Goal: Task Accomplishment & Management: Manage account settings

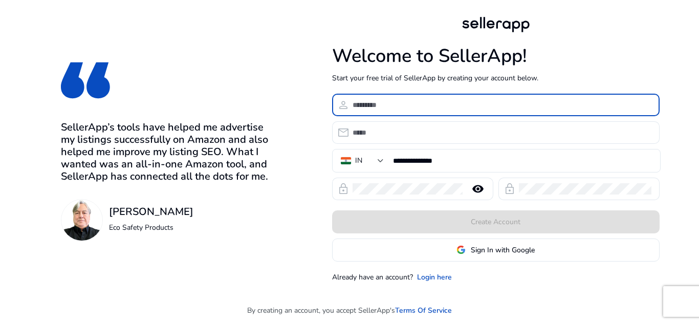
click at [363, 105] on input at bounding box center [502, 104] width 299 height 11
type input "*****"
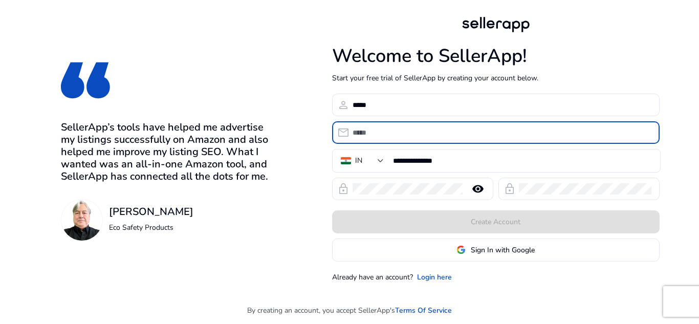
click at [364, 131] on input "email" at bounding box center [502, 132] width 299 height 11
paste input "**********"
drag, startPoint x: 414, startPoint y: 132, endPoint x: 340, endPoint y: 136, distance: 74.4
click at [340, 136] on div "**********" at bounding box center [492, 132] width 320 height 23
type input "**********"
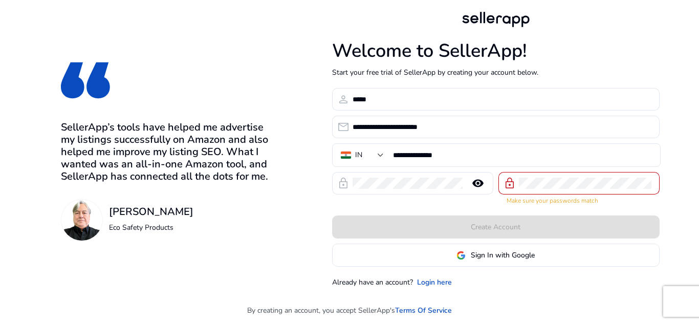
click at [529, 223] on div "Create Account" at bounding box center [496, 227] width 328 height 23
click at [485, 193] on div "lock remove_red_eye lock Make sure your passwords match" at bounding box center [496, 188] width 328 height 33
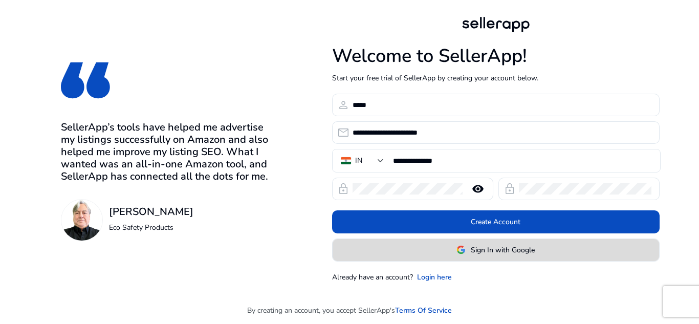
click at [481, 253] on span "Sign In with Google" at bounding box center [503, 250] width 64 height 11
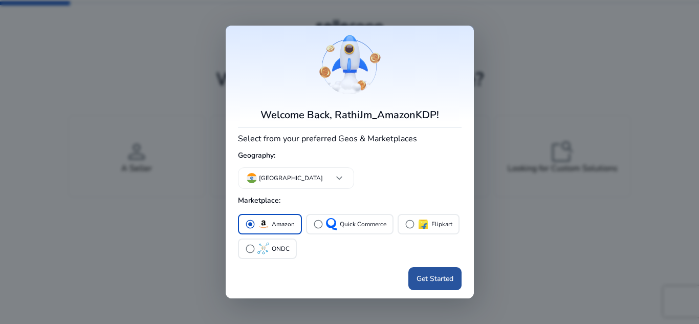
click at [452, 278] on span "Get Started" at bounding box center [435, 278] width 37 height 11
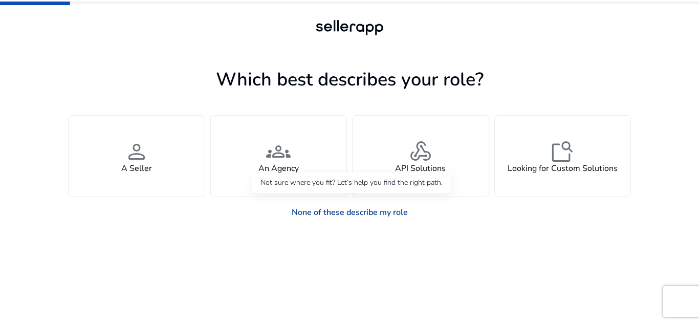
click at [374, 209] on link "None of these describe my role" at bounding box center [350, 212] width 133 height 20
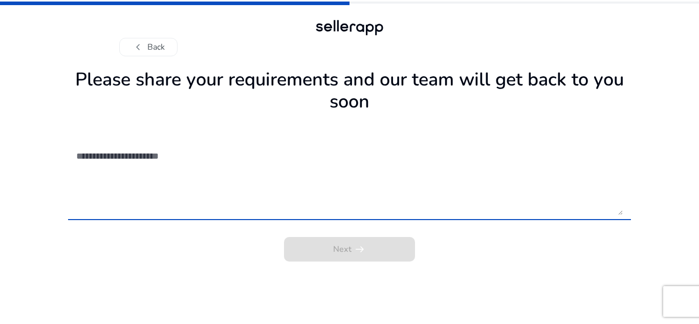
click at [146, 158] on textarea at bounding box center [349, 178] width 547 height 73
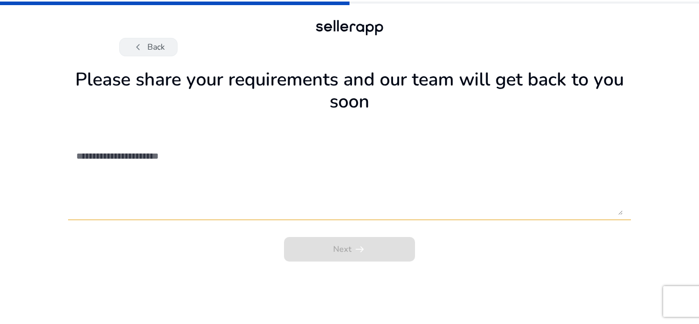
click at [156, 47] on button "chevron_left Back" at bounding box center [148, 47] width 58 height 18
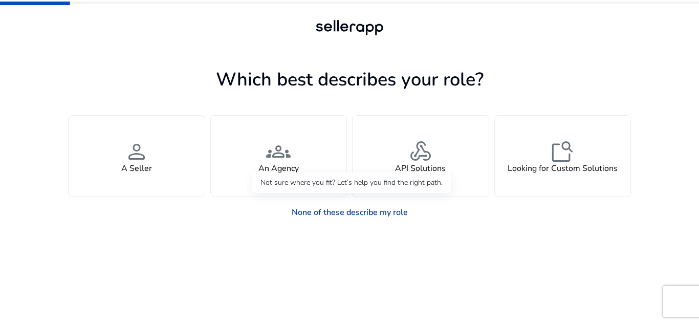
click at [361, 216] on link "None of these describe my role" at bounding box center [350, 212] width 133 height 20
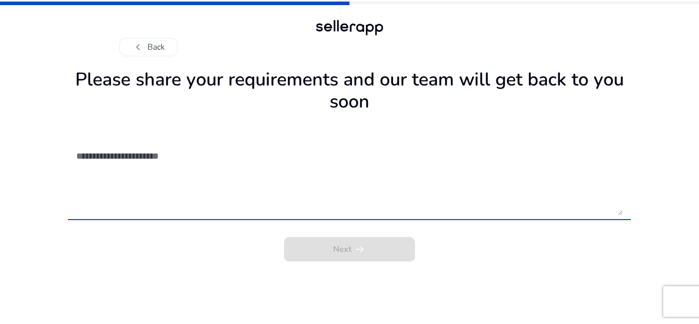
click at [130, 157] on textarea at bounding box center [349, 178] width 547 height 73
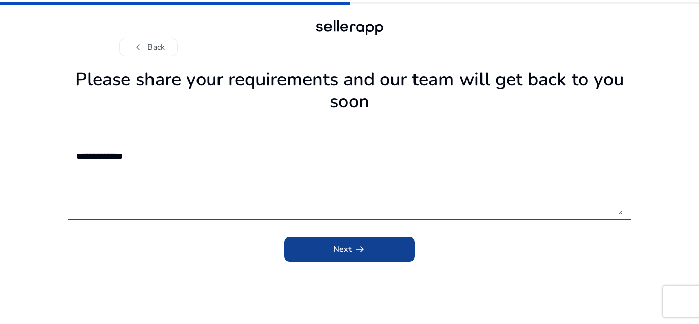
type textarea "**********"
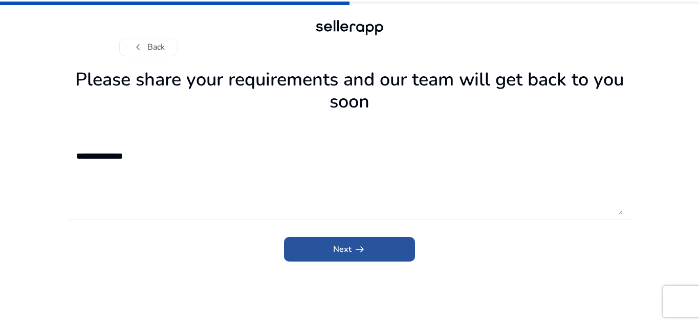
click at [309, 257] on span "submit" at bounding box center [349, 249] width 131 height 25
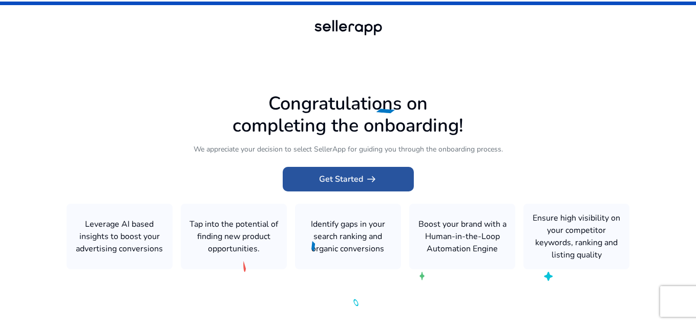
click at [353, 176] on span "Get Started arrow_right_alt" at bounding box center [348, 179] width 58 height 12
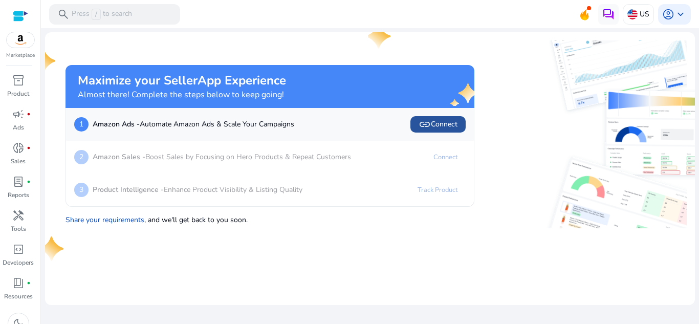
click at [438, 122] on span "link Connect" at bounding box center [438, 124] width 39 height 12
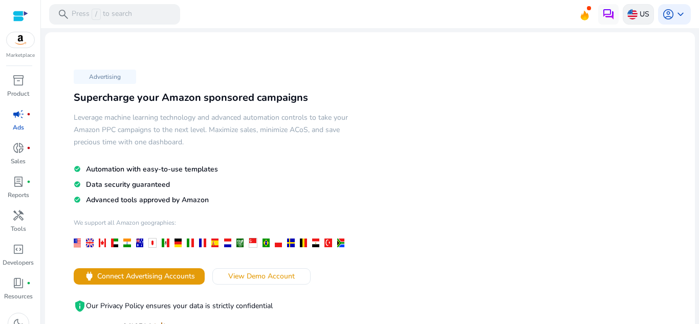
click at [643, 14] on p "US" at bounding box center [645, 14] width 10 height 18
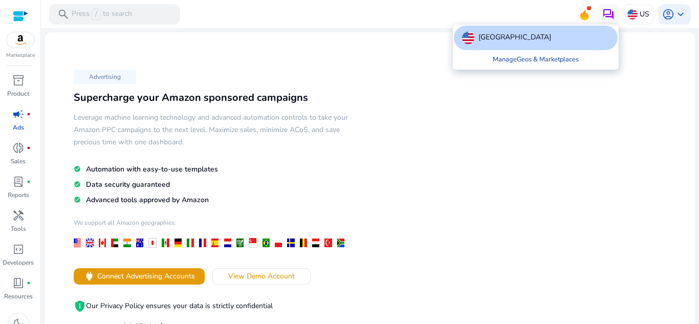
click at [545, 61] on link "Manage Geos & Marketplaces" at bounding box center [536, 59] width 102 height 18
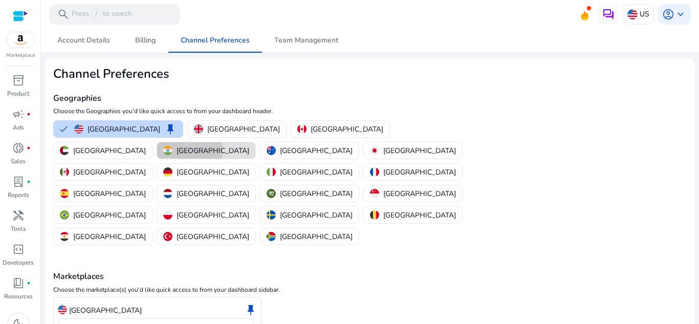
click at [249, 145] on p "[GEOGRAPHIC_DATA]" at bounding box center [213, 150] width 73 height 11
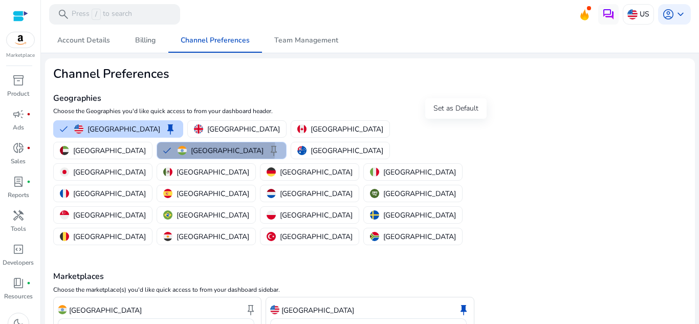
click at [280, 144] on span "keep" at bounding box center [274, 150] width 12 height 12
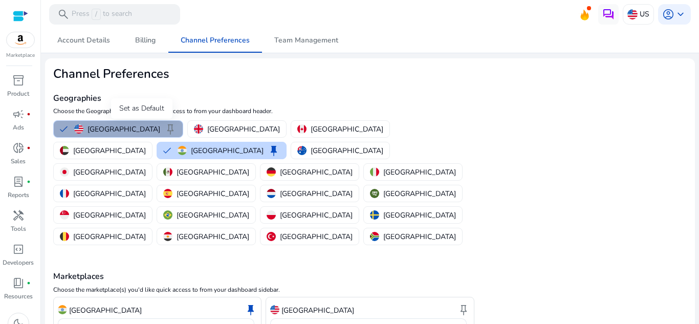
click at [164, 129] on span "keep" at bounding box center [170, 129] width 12 height 12
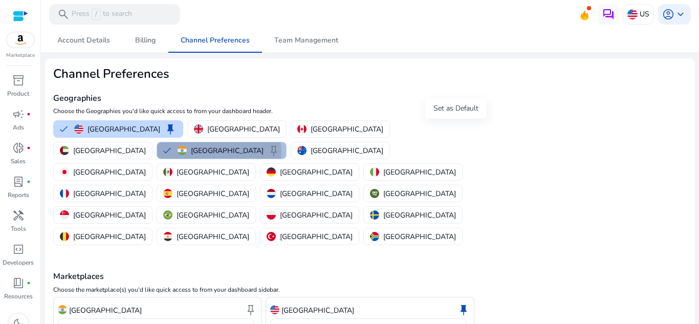
click at [280, 144] on span "keep" at bounding box center [274, 150] width 12 height 12
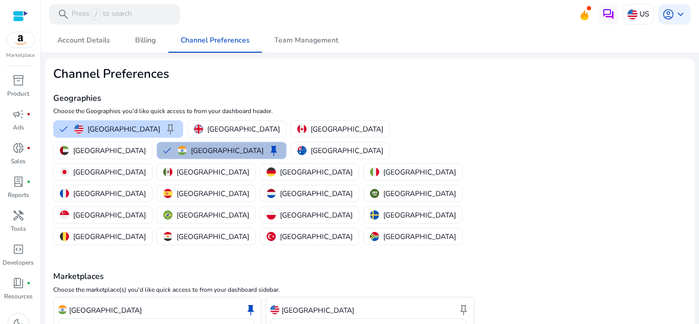
scroll to position [36, 0]
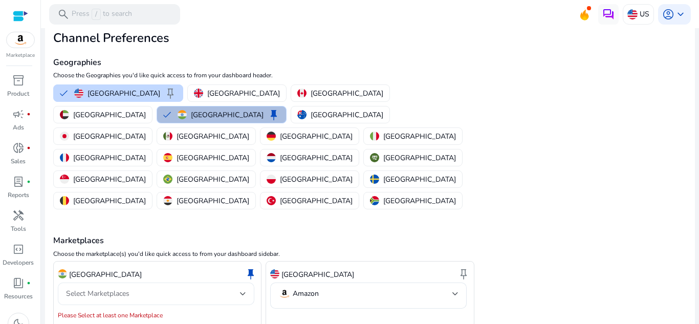
click at [165, 288] on div "Select Marketplaces" at bounding box center [153, 293] width 174 height 11
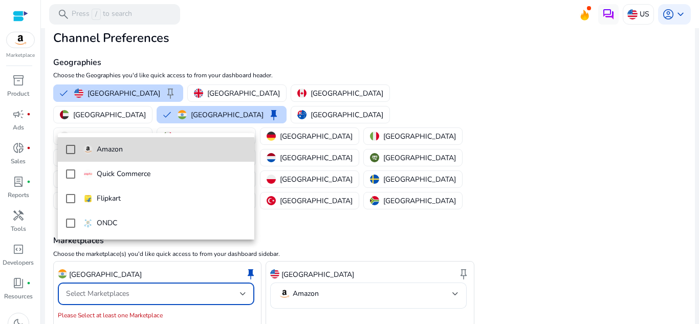
click at [124, 155] on span "Amazon" at bounding box center [164, 149] width 163 height 11
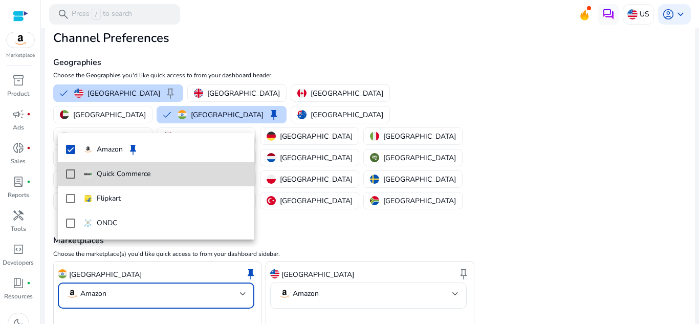
click at [72, 174] on mat-pseudo-checkbox at bounding box center [70, 173] width 9 height 9
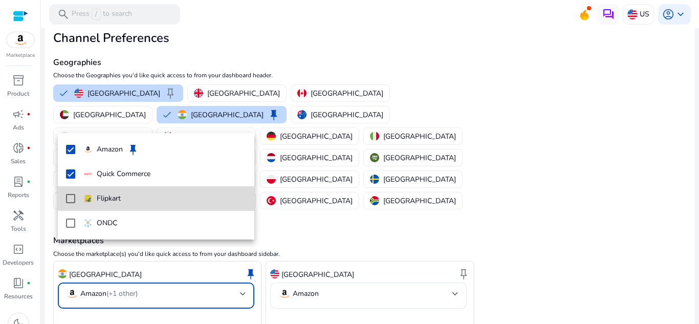
click at [71, 197] on mat-pseudo-checkbox at bounding box center [70, 198] width 9 height 9
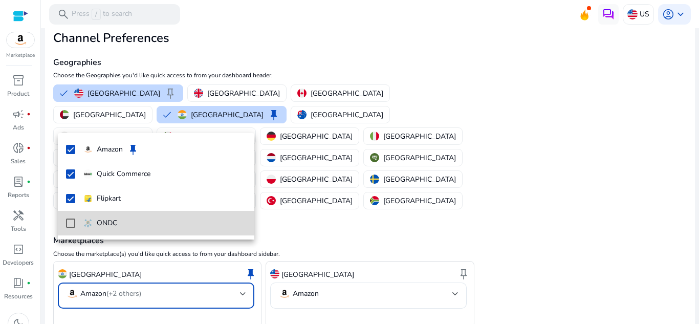
click at [68, 221] on mat-pseudo-checkbox at bounding box center [70, 223] width 9 height 9
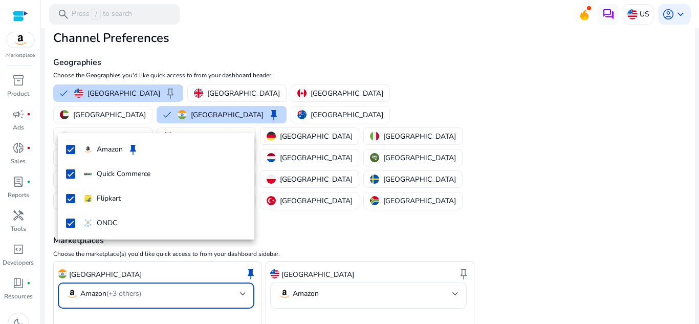
click at [210, 99] on div at bounding box center [349, 162] width 699 height 324
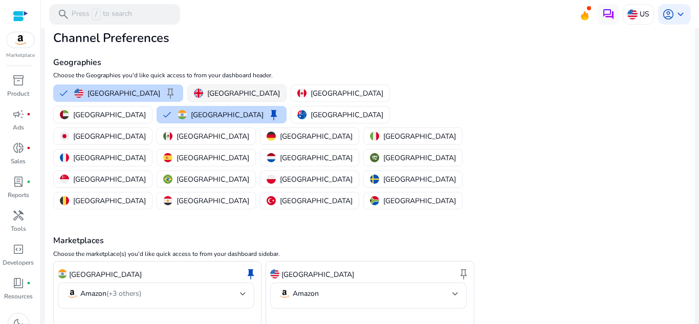
click at [208, 94] on p "[GEOGRAPHIC_DATA]" at bounding box center [243, 93] width 73 height 11
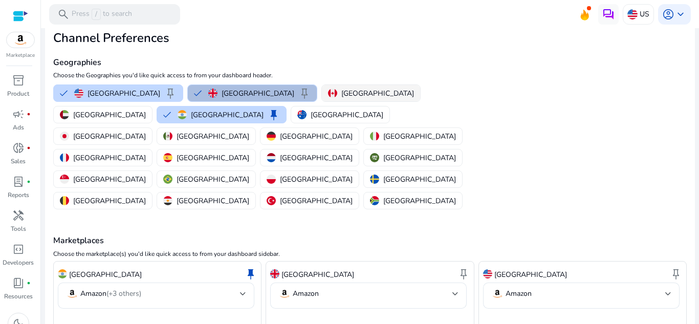
click at [328, 91] on img "button" at bounding box center [332, 93] width 9 height 9
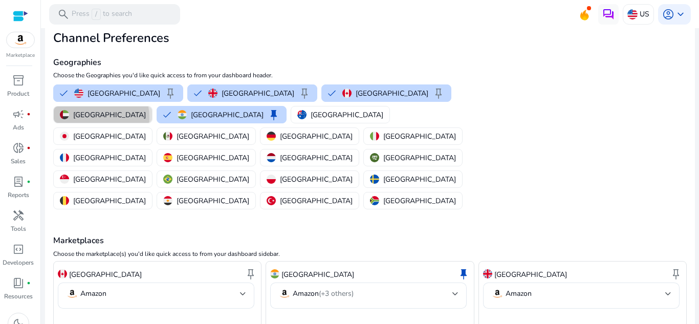
click at [146, 110] on p "[GEOGRAPHIC_DATA]" at bounding box center [109, 115] width 73 height 11
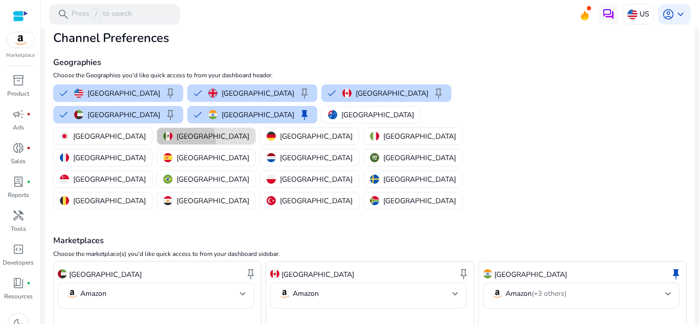
click at [249, 131] on p "[GEOGRAPHIC_DATA]" at bounding box center [213, 136] width 73 height 11
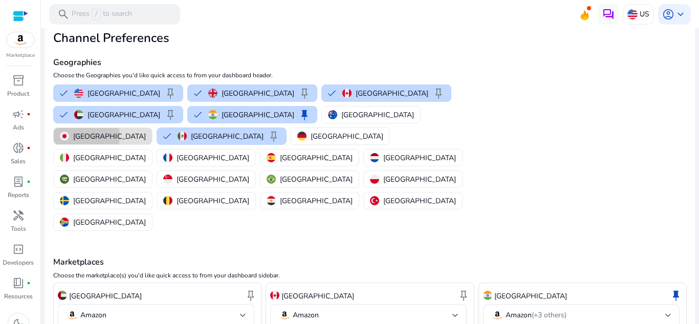
click at [146, 131] on p "[GEOGRAPHIC_DATA]" at bounding box center [109, 136] width 73 height 11
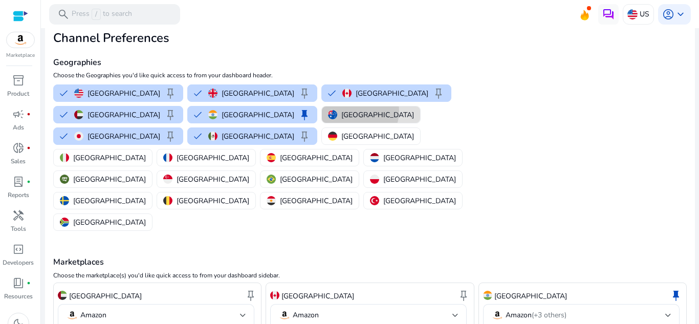
click at [342, 112] on p "[GEOGRAPHIC_DATA]" at bounding box center [378, 115] width 73 height 11
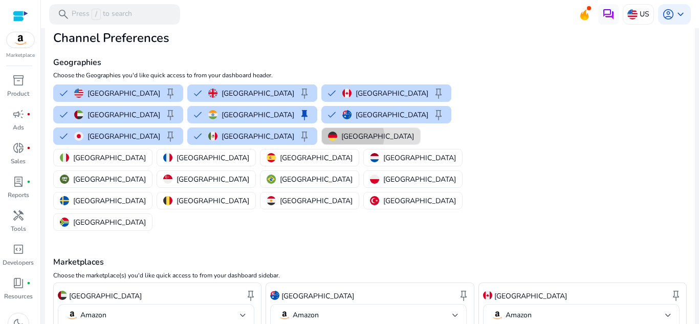
click at [342, 136] on p "[GEOGRAPHIC_DATA]" at bounding box center [378, 136] width 73 height 11
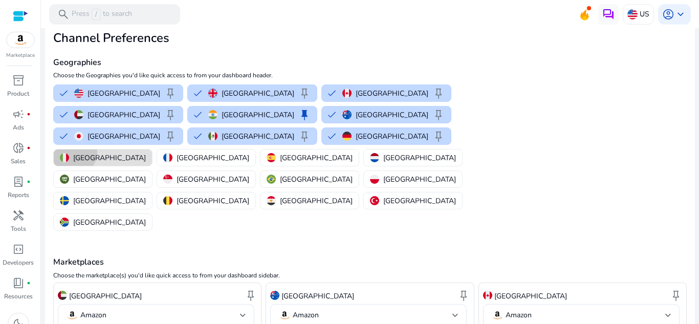
click at [146, 153] on div "[GEOGRAPHIC_DATA]" at bounding box center [103, 158] width 86 height 11
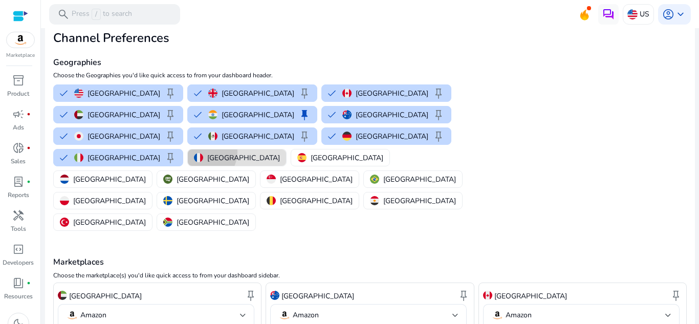
click at [286, 150] on button "[GEOGRAPHIC_DATA]" at bounding box center [237, 158] width 98 height 16
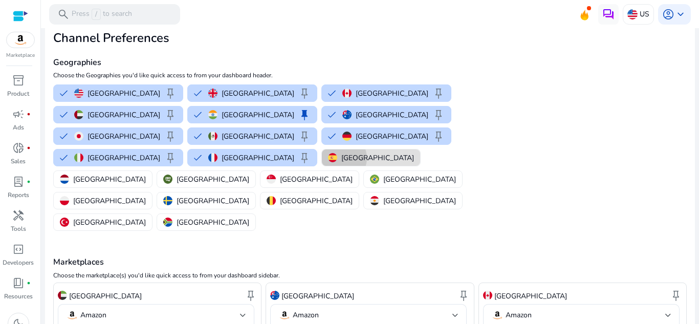
click at [405, 153] on div "[GEOGRAPHIC_DATA]" at bounding box center [371, 158] width 86 height 11
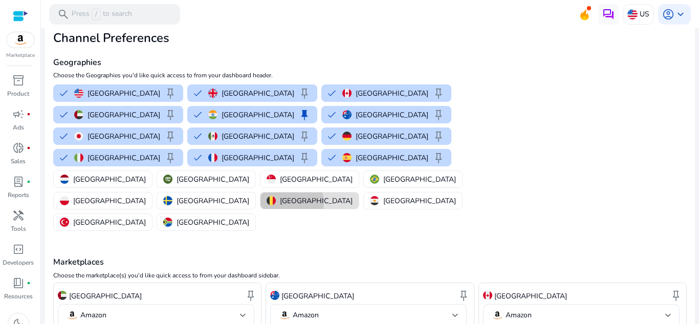
click at [353, 196] on p "[GEOGRAPHIC_DATA]" at bounding box center [316, 201] width 73 height 11
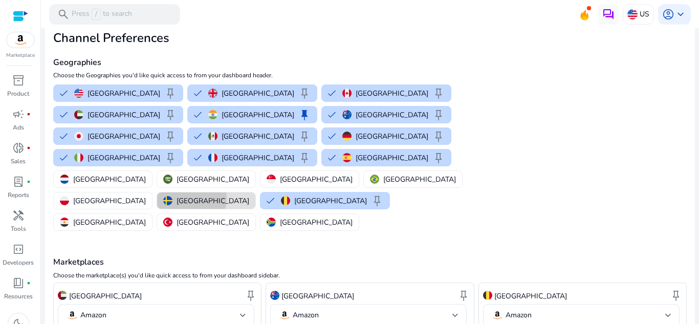
click at [249, 196] on p "[GEOGRAPHIC_DATA]" at bounding box center [213, 201] width 73 height 11
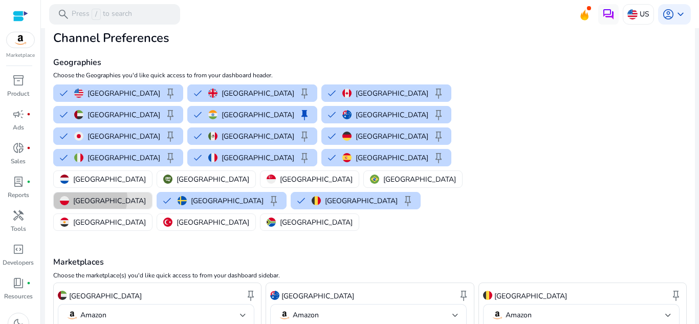
click at [146, 196] on p "[GEOGRAPHIC_DATA]" at bounding box center [109, 201] width 73 height 11
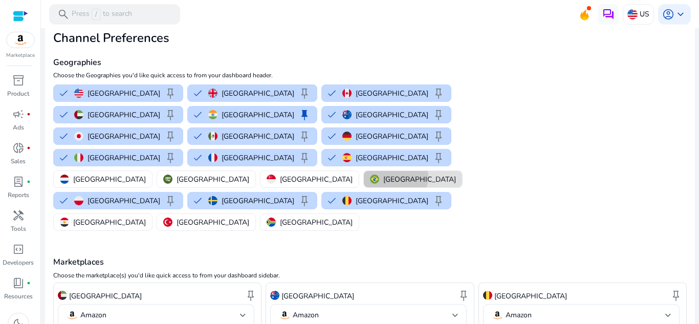
click at [384, 174] on p "[GEOGRAPHIC_DATA]" at bounding box center [420, 179] width 73 height 11
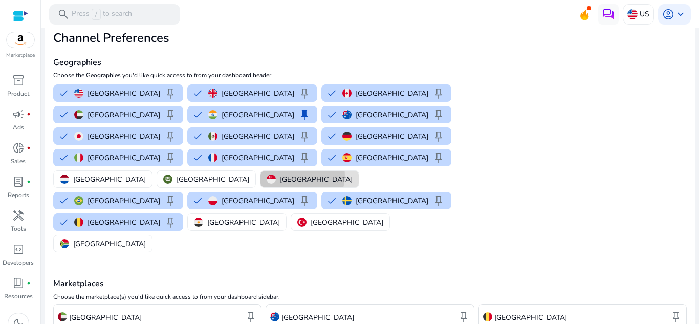
click at [280, 174] on p "[GEOGRAPHIC_DATA]" at bounding box center [316, 179] width 73 height 11
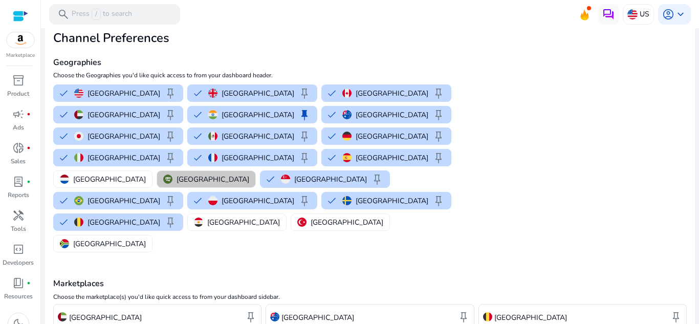
click at [177, 174] on p "[GEOGRAPHIC_DATA]" at bounding box center [213, 179] width 73 height 11
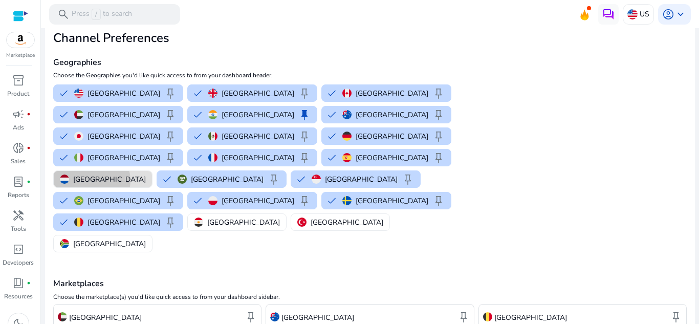
click at [92, 174] on p "[GEOGRAPHIC_DATA]" at bounding box center [109, 179] width 73 height 11
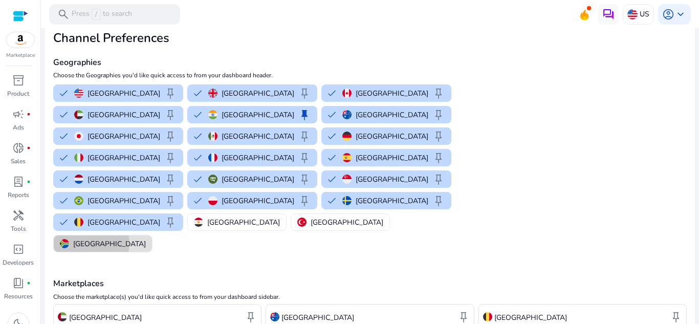
click at [91, 239] on p "[GEOGRAPHIC_DATA]" at bounding box center [109, 244] width 73 height 11
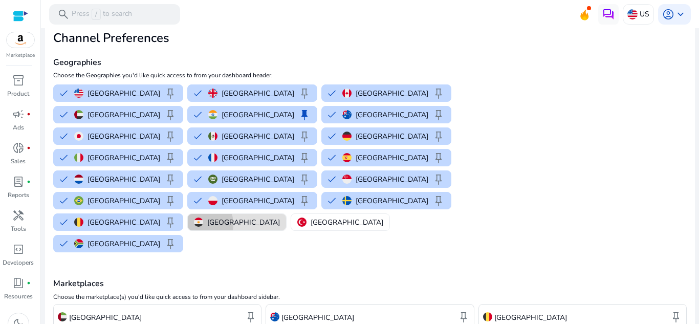
click at [203, 218] on img "button" at bounding box center [198, 222] width 9 height 9
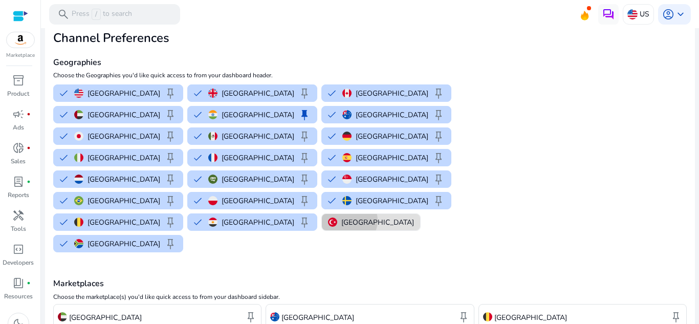
click at [414, 217] on p "[GEOGRAPHIC_DATA]" at bounding box center [378, 222] width 73 height 11
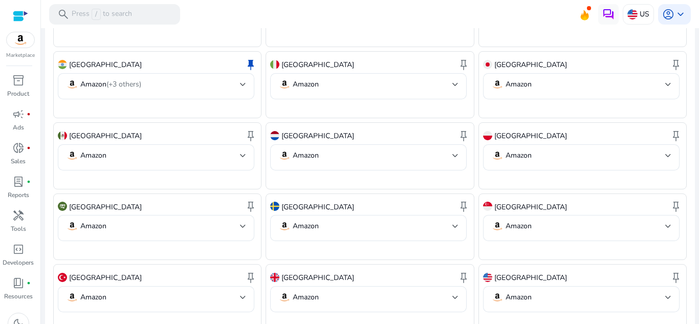
scroll to position [576, 0]
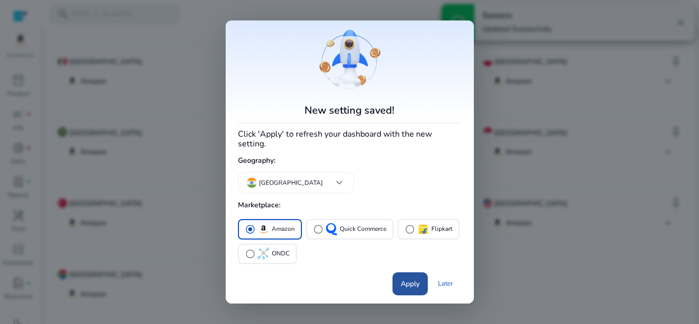
click at [412, 279] on span "Apply" at bounding box center [410, 284] width 19 height 11
